Goal: Check status: Check status

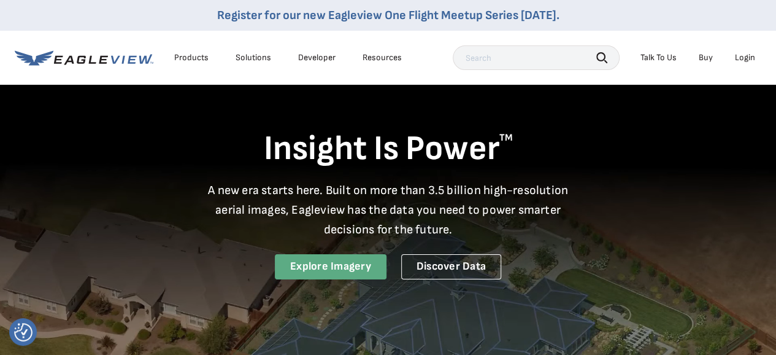
click at [343, 267] on link "Explore Imagery" at bounding box center [331, 266] width 112 height 25
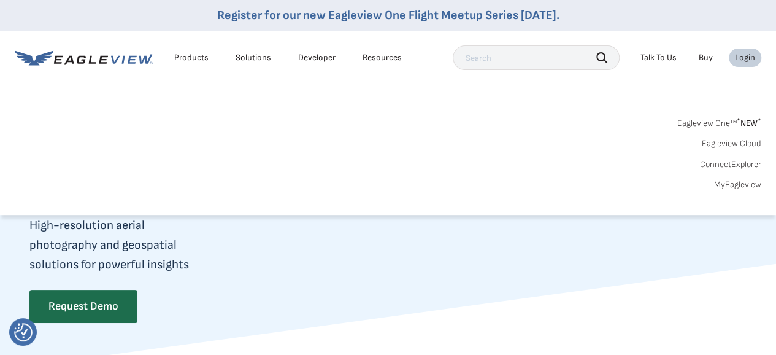
click at [719, 185] on link "MyEagleview" at bounding box center [737, 184] width 47 height 11
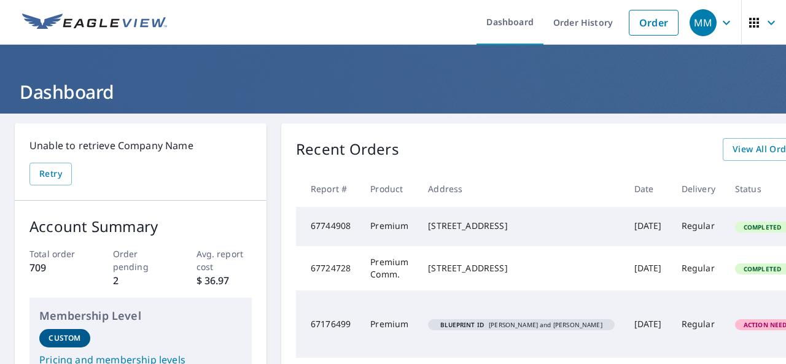
drag, startPoint x: 617, startPoint y: 244, endPoint x: 568, endPoint y: 244, distance: 48.5
click at [568, 244] on tr "67744908 Premium 49 Gooseneck Point Rd Oceanport, NJ 07757 Oct 06, 2025 Regular…" at bounding box center [603, 226] width 614 height 39
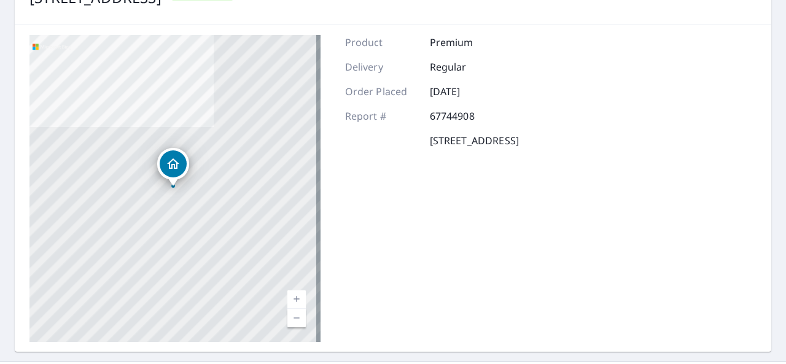
scroll to position [184, 0]
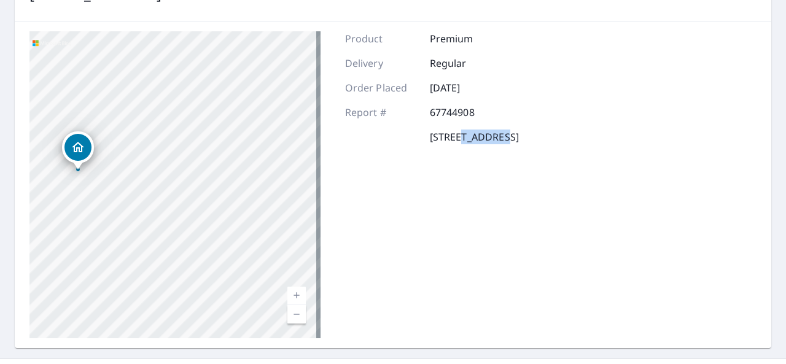
drag, startPoint x: 458, startPoint y: 189, endPoint x: 500, endPoint y: 128, distance: 74.2
click at [500, 128] on div "Product Premium Delivery Regular Order Placed Oct 06, 2025 Report # 67744908 49…" at bounding box center [432, 184] width 174 height 307
click at [638, 211] on div "49 Gooseneck Point Rd Oceanport, NJ 07757 Aerial Road A standard road map Aeria…" at bounding box center [393, 184] width 756 height 327
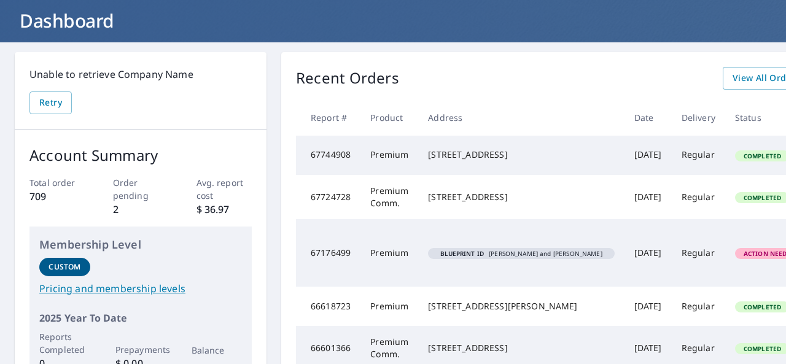
scroll to position [10, 0]
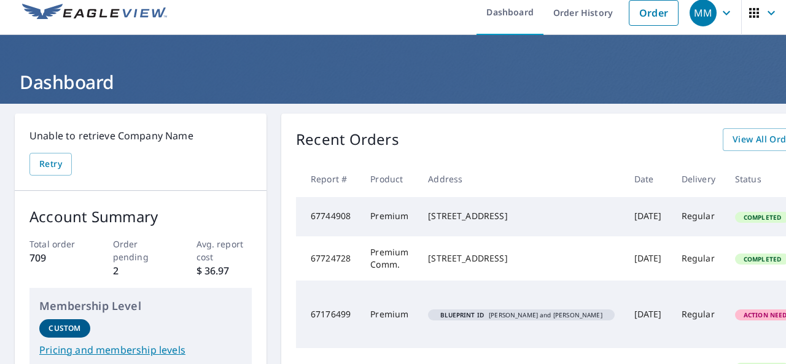
click at [315, 231] on td "67744908" at bounding box center [328, 216] width 64 height 39
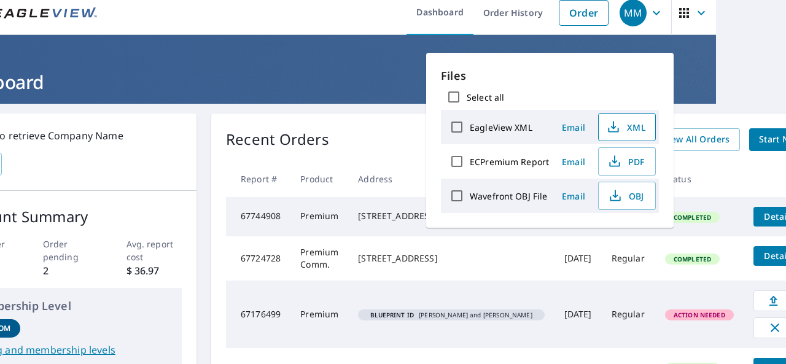
click at [629, 129] on span "XML" at bounding box center [625, 127] width 39 height 15
click at [625, 165] on span "PDF" at bounding box center [625, 161] width 39 height 15
